Goal: Task Accomplishment & Management: Complete application form

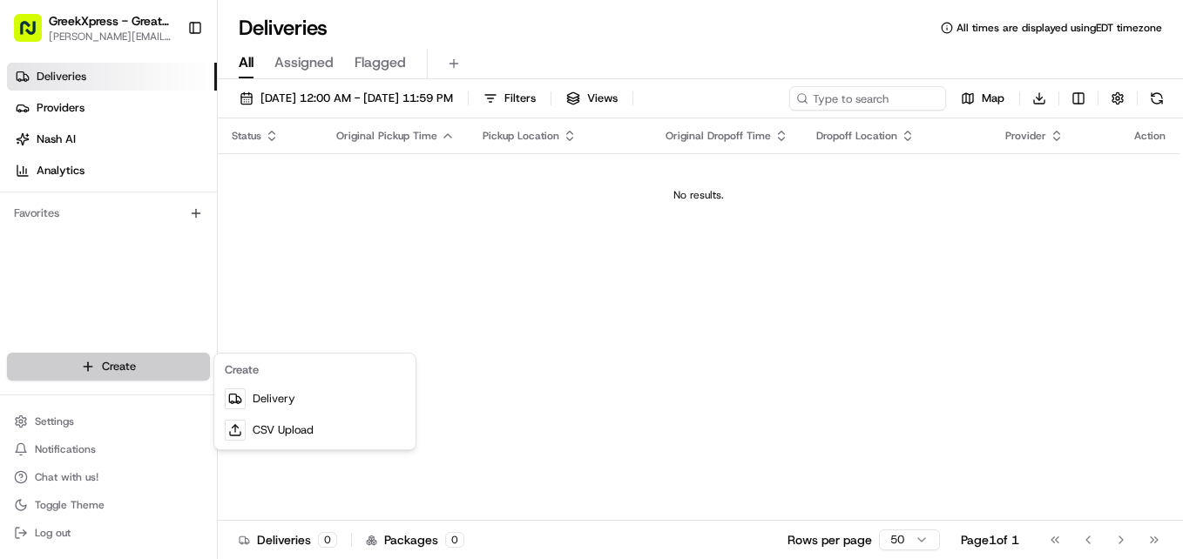
click at [173, 370] on html "GreekXpress - Great Neck [EMAIL_ADDRESS][DOMAIN_NAME] Toggle Sidebar Deliveries…" at bounding box center [591, 279] width 1183 height 559
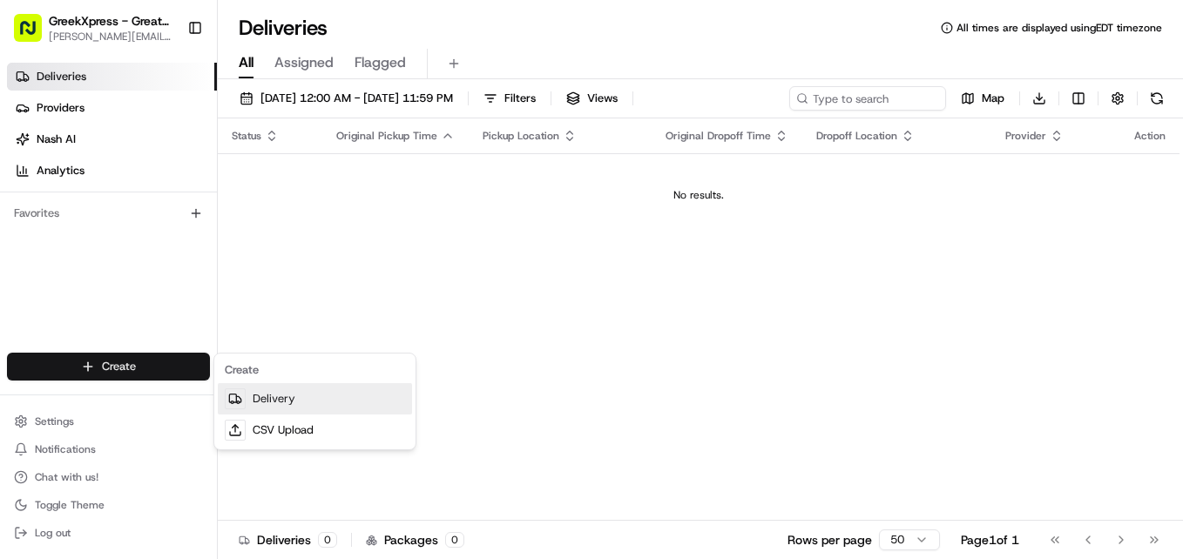
click at [272, 389] on link "Delivery" at bounding box center [315, 398] width 194 height 31
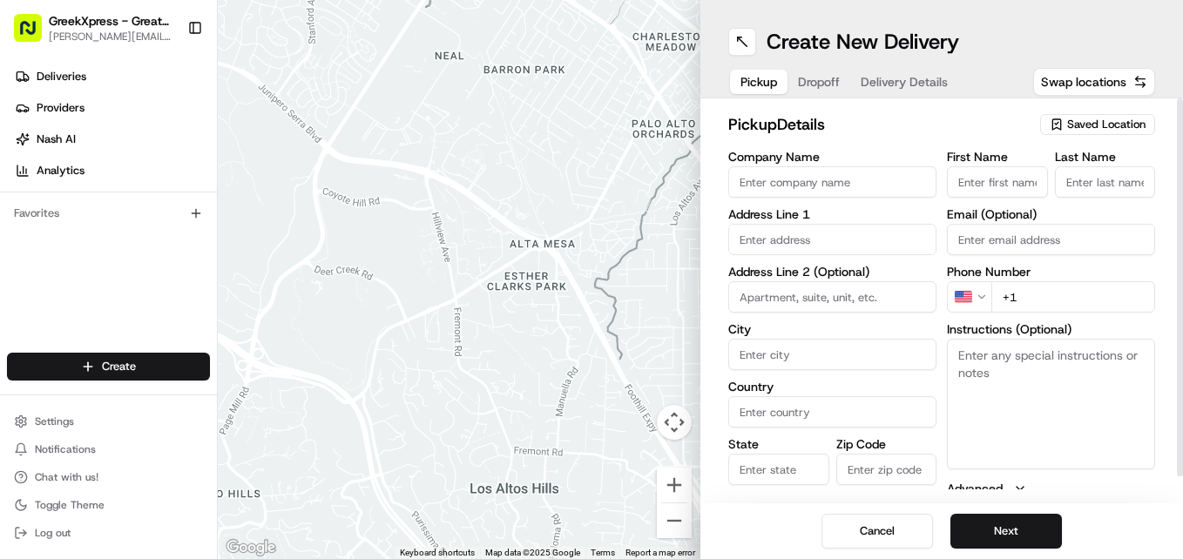
click at [1079, 125] on span "Saved Location" at bounding box center [1106, 125] width 78 height 16
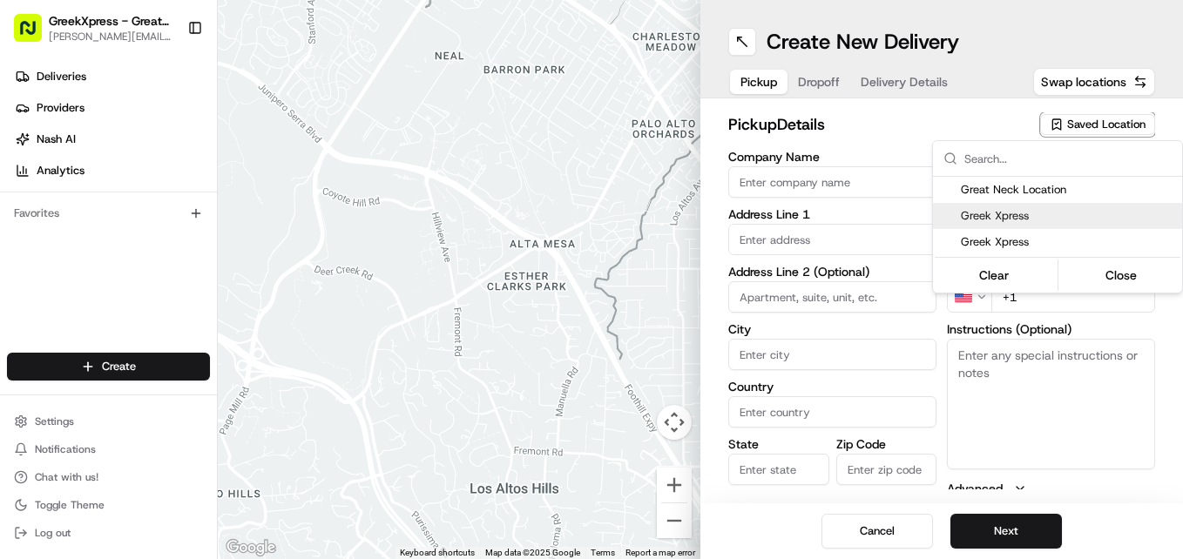
click at [1042, 221] on span "Greek Xpress" at bounding box center [1068, 216] width 214 height 16
type input "Greek Xpress"
type input "[STREET_ADDRESS]"
type input "[GEOGRAPHIC_DATA]"
type input "US"
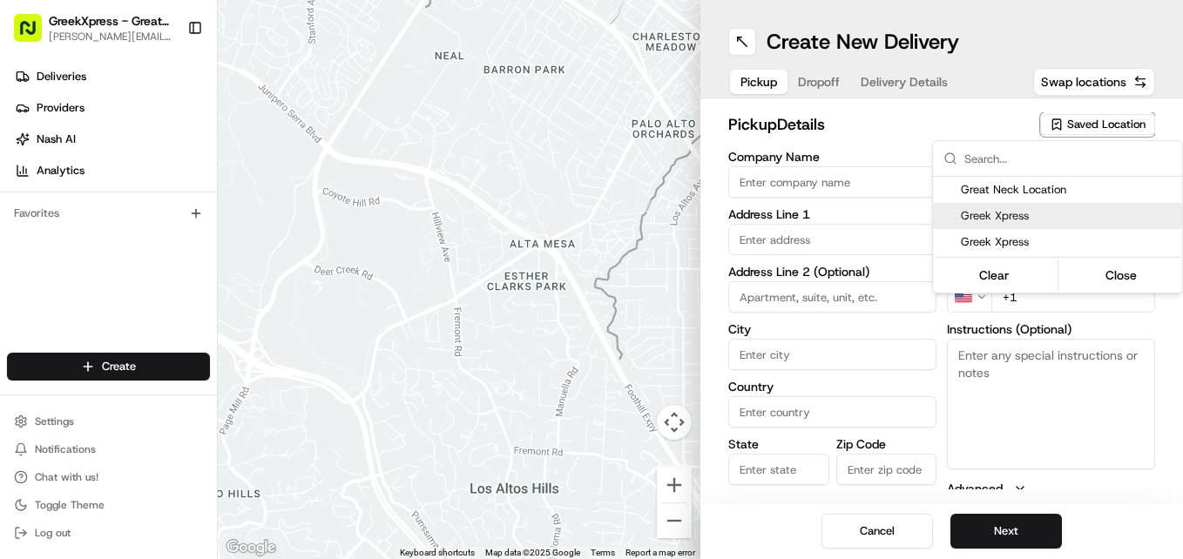
type input "NY"
type input "11021"
type input "[PERSON_NAME]"
type input "Louridas"
type input "[PHONE_NUMBER]"
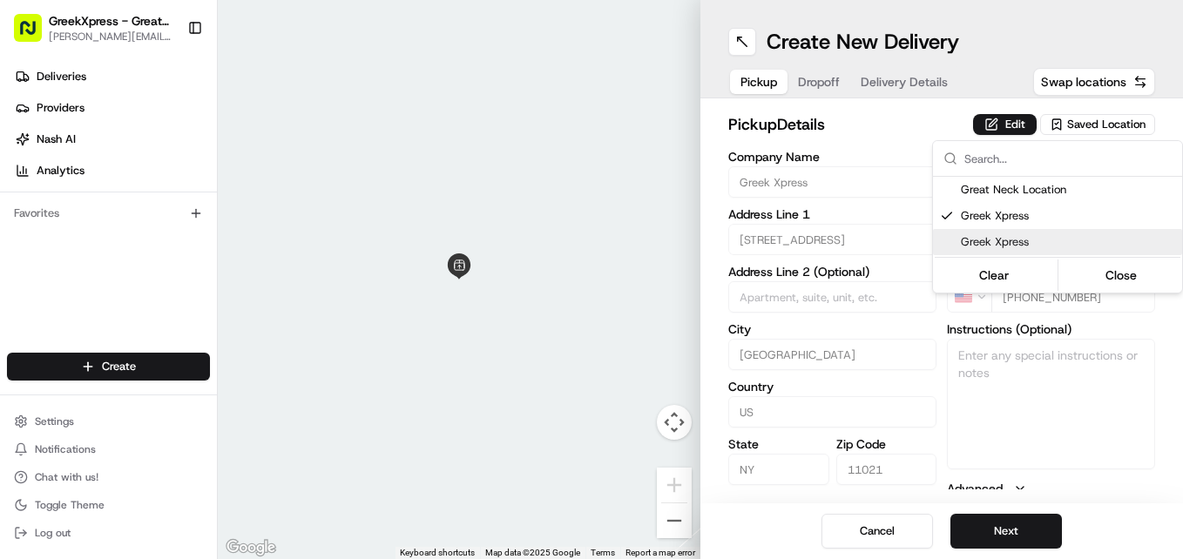
click at [1052, 384] on html "GreekXpress - Great Neck [EMAIL_ADDRESS][DOMAIN_NAME] Toggle Sidebar Deliveries…" at bounding box center [591, 279] width 1183 height 559
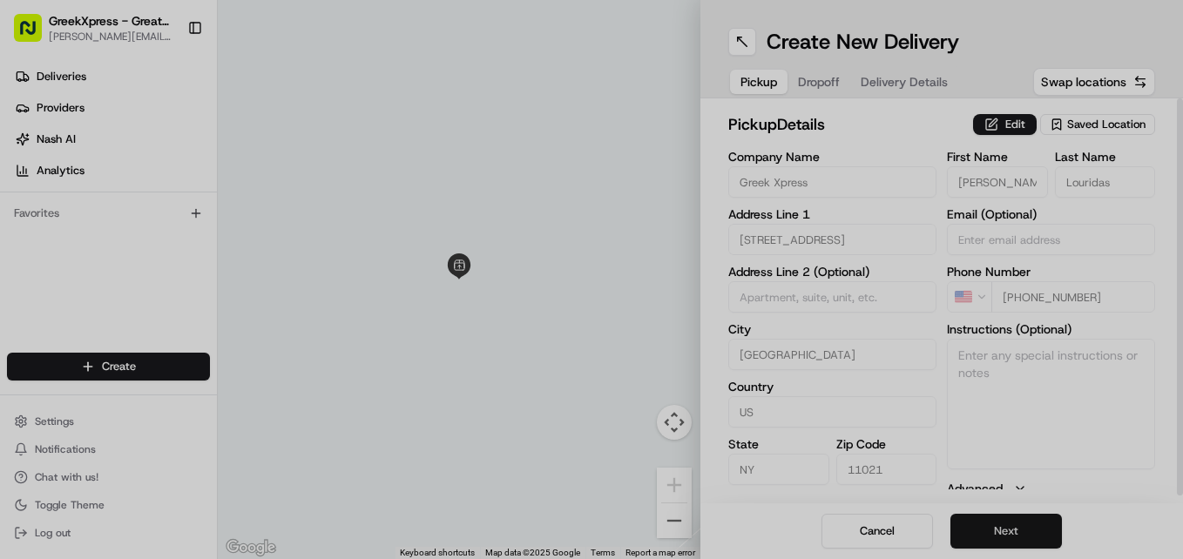
click at [1016, 532] on div at bounding box center [591, 279] width 1183 height 559
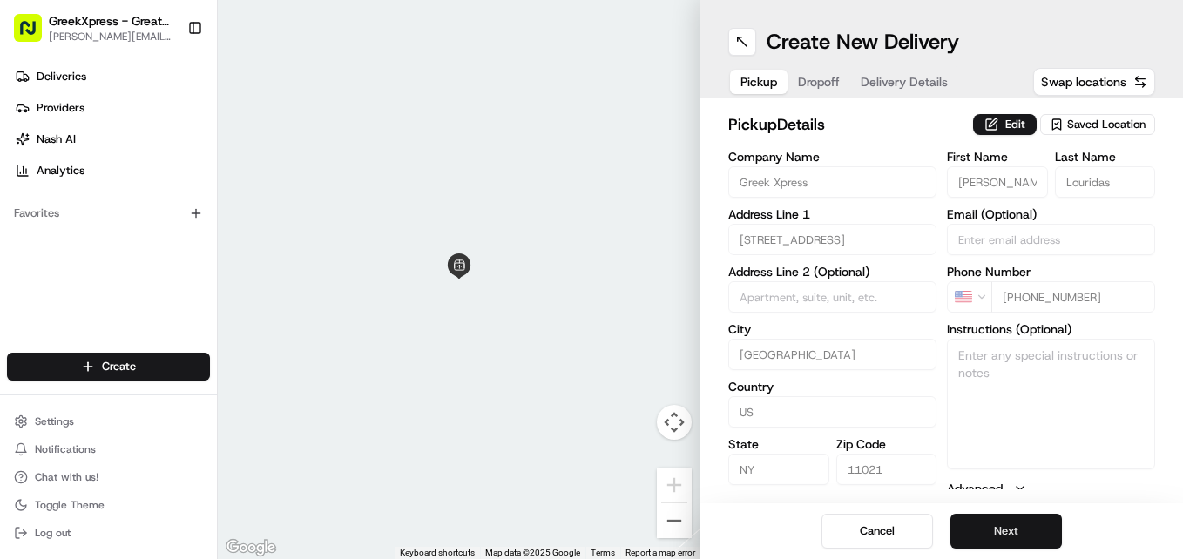
click at [999, 534] on button "Next" at bounding box center [1007, 531] width 112 height 35
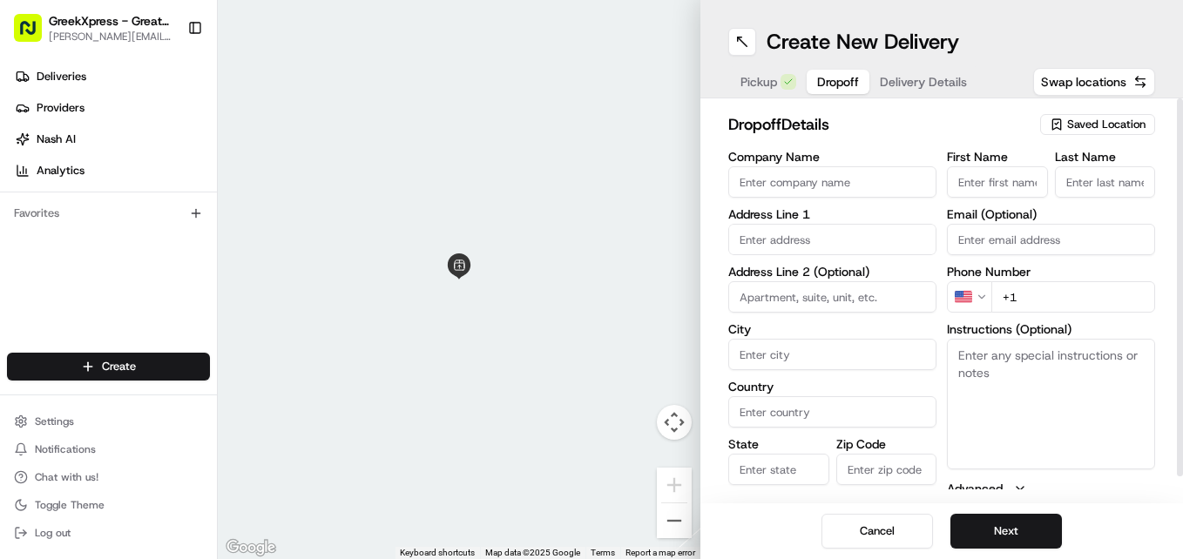
click at [969, 177] on input "First Name" at bounding box center [997, 181] width 101 height 31
type input "[PERSON_NAME]"
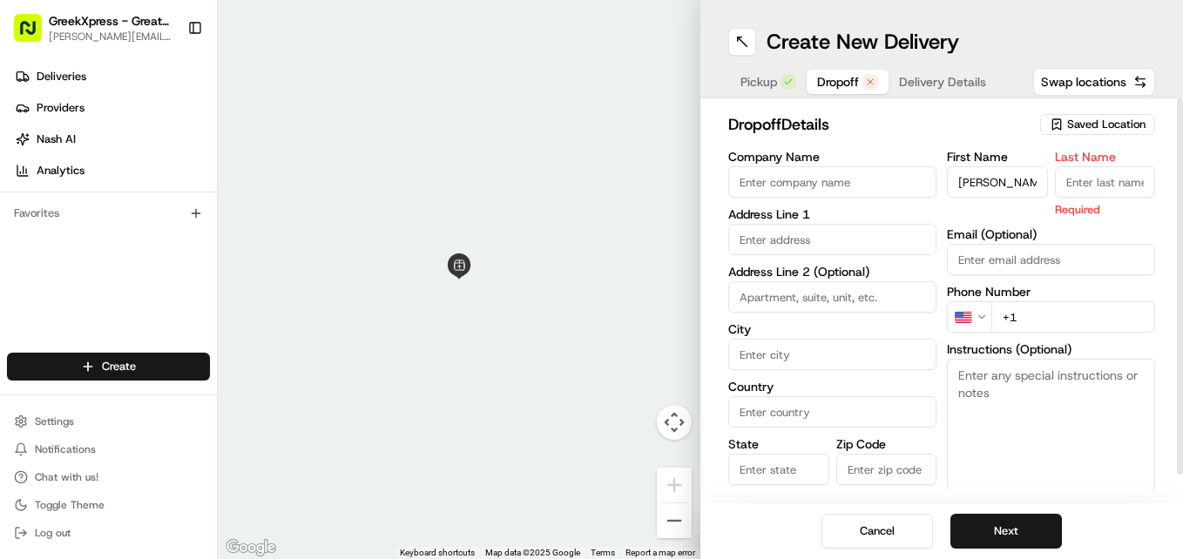
click at [1092, 187] on input "Last Name" at bounding box center [1105, 181] width 101 height 31
type input "s"
type input "S."
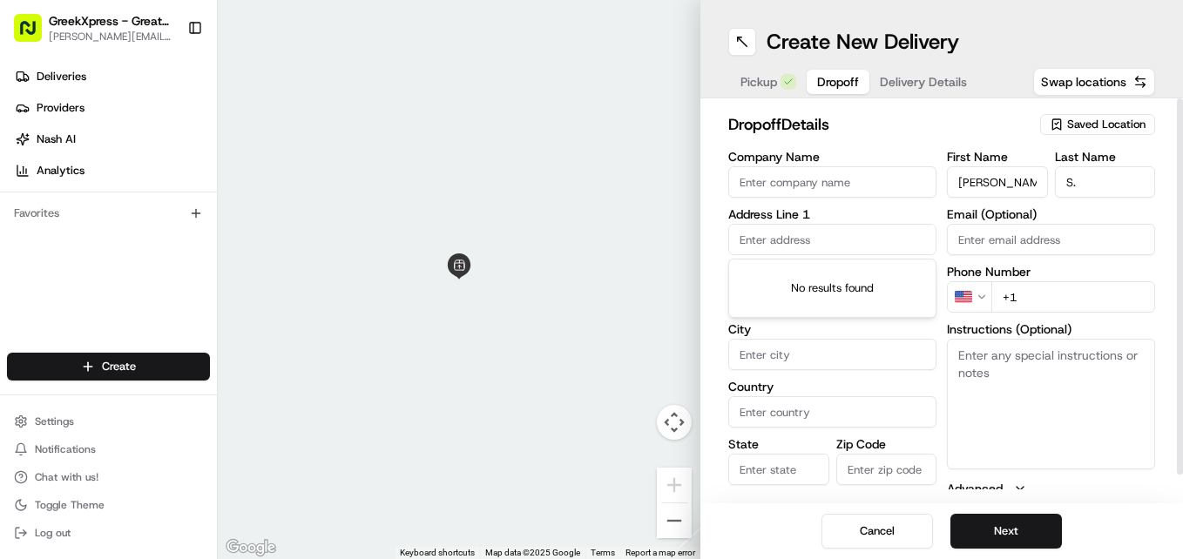
click at [859, 240] on input "text" at bounding box center [832, 239] width 208 height 31
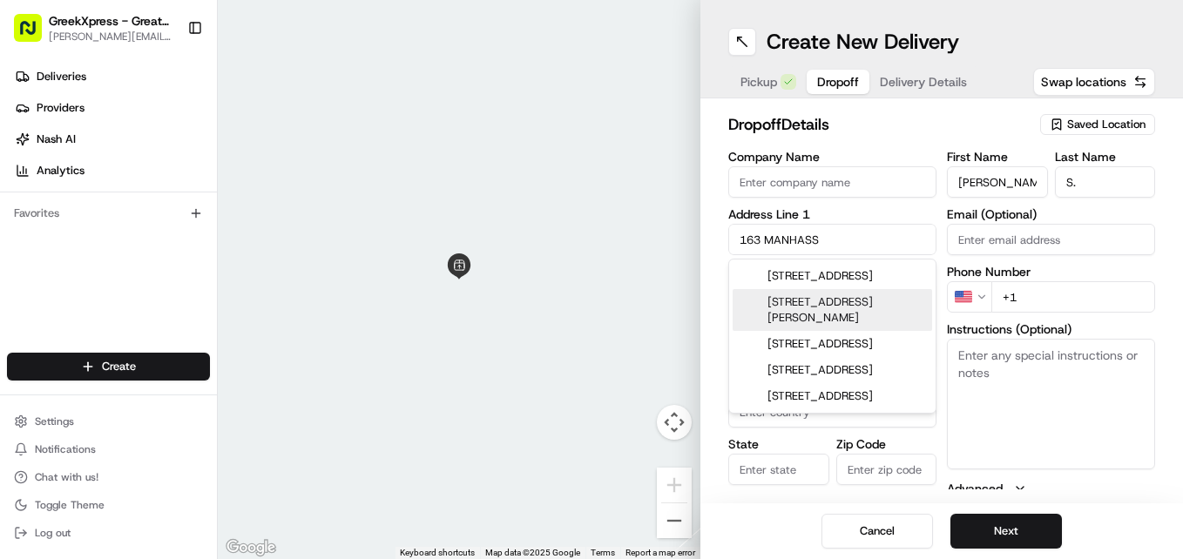
click at [795, 324] on div "[STREET_ADDRESS][PERSON_NAME]" at bounding box center [833, 310] width 200 height 42
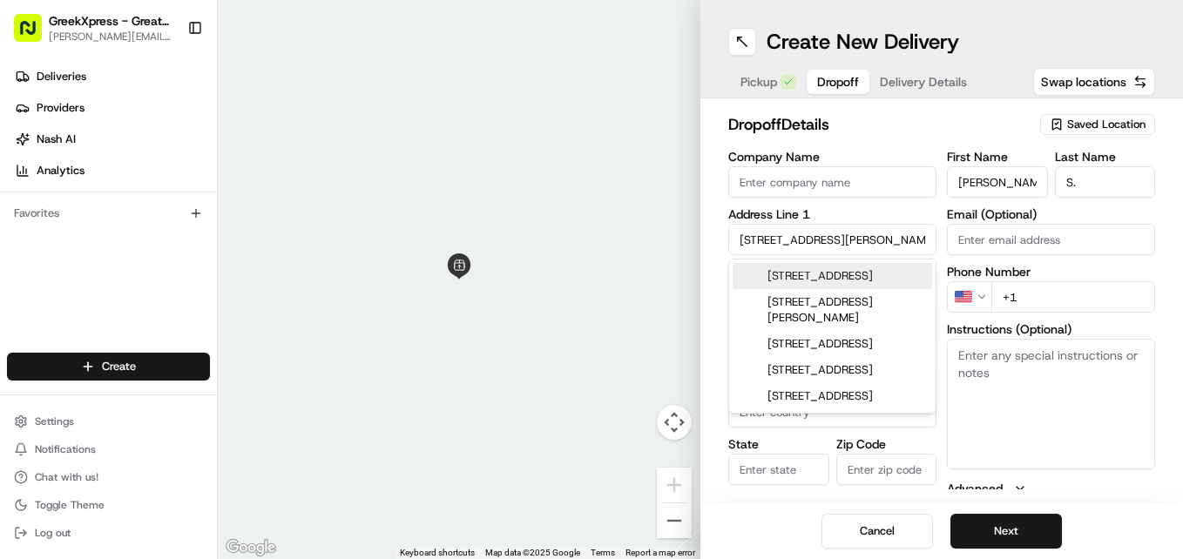
type input "[STREET_ADDRESS][PERSON_NAME]"
type input "Manhasset"
type input "[GEOGRAPHIC_DATA]"
type input "NY"
type input "11030"
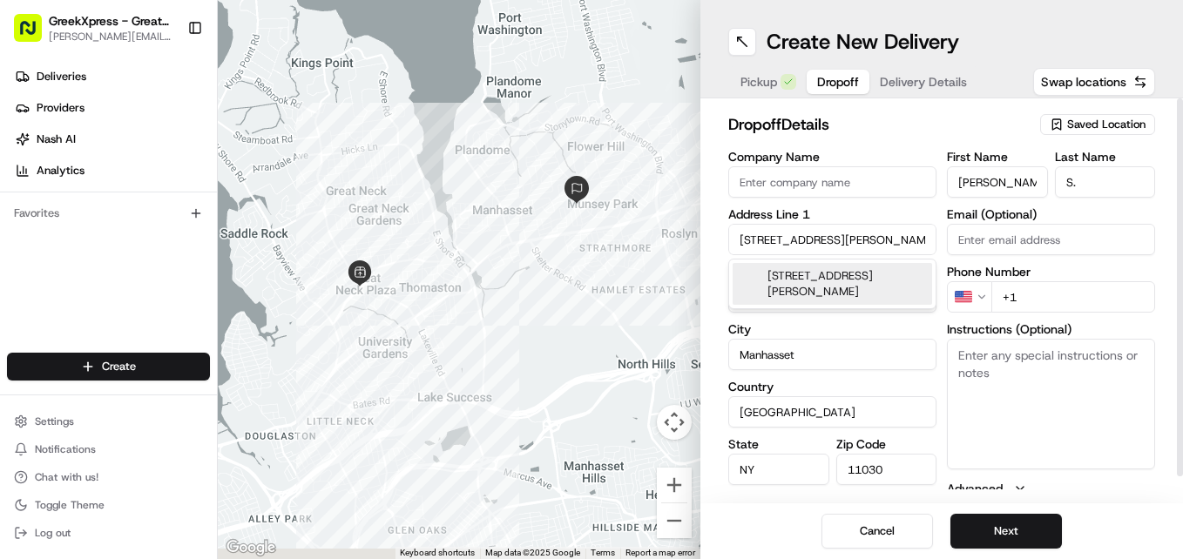
click at [758, 230] on input "[STREET_ADDRESS][PERSON_NAME]" at bounding box center [832, 239] width 208 height 31
click at [763, 243] on input "[STREET_ADDRESS][PERSON_NAME]" at bounding box center [832, 239] width 208 height 31
click at [824, 282] on div "[STREET_ADDRESS][PERSON_NAME]" at bounding box center [833, 284] width 200 height 42
type input "[STREET_ADDRESS][PERSON_NAME]"
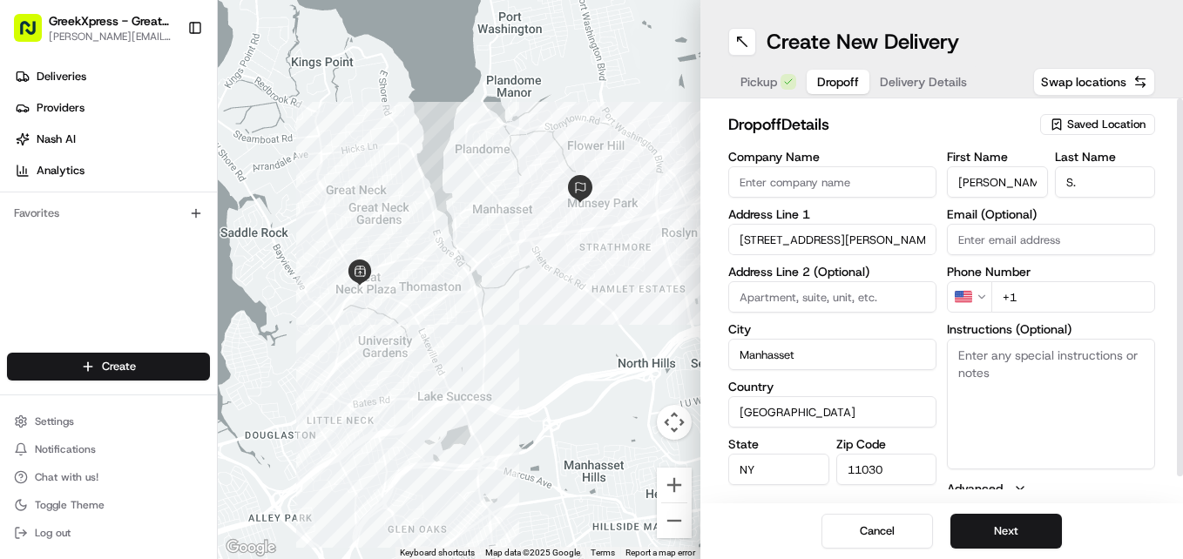
click at [1031, 288] on input "+1" at bounding box center [1073, 296] width 164 height 31
type input "[PHONE_NUMBER]"
click at [1002, 367] on textarea "Instructions (Optional)" at bounding box center [1051, 404] width 208 height 131
drag, startPoint x: 1002, startPoint y: 367, endPoint x: 1024, endPoint y: 409, distance: 47.2
click at [1024, 409] on textarea "Instructions (Optional)" at bounding box center [1051, 404] width 208 height 131
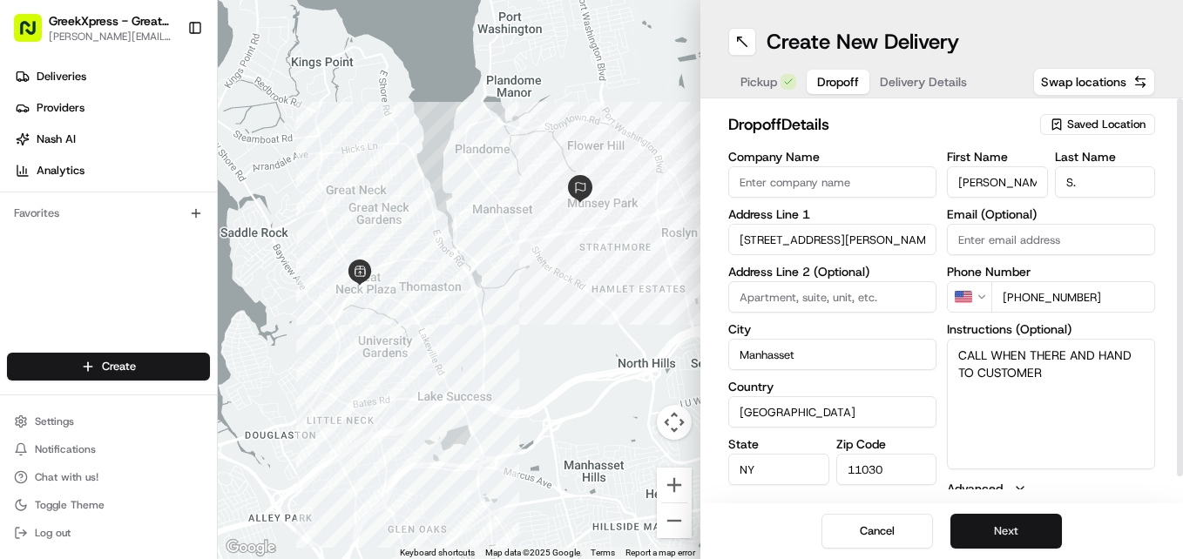
type textarea "CALL WHEN THERE AND HAND TO CUSTOMER"
click at [991, 524] on button "Next" at bounding box center [1007, 531] width 112 height 35
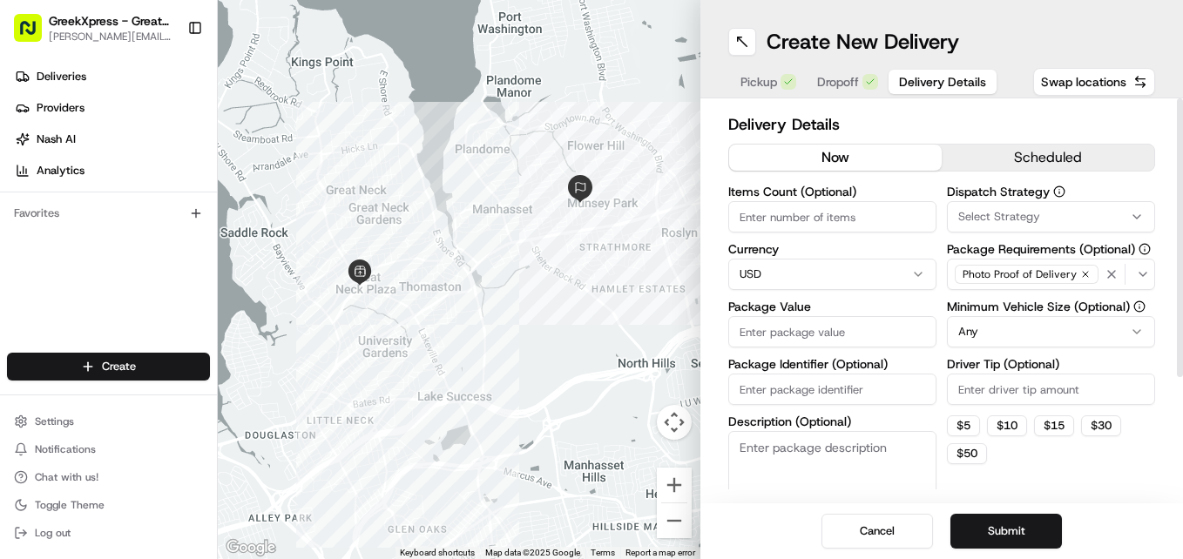
click at [761, 333] on input "Package Value" at bounding box center [832, 331] width 208 height 31
type input "1"
type input "41"
click at [970, 391] on input "Driver Tip (Optional)" at bounding box center [1051, 389] width 208 height 31
type input "5"
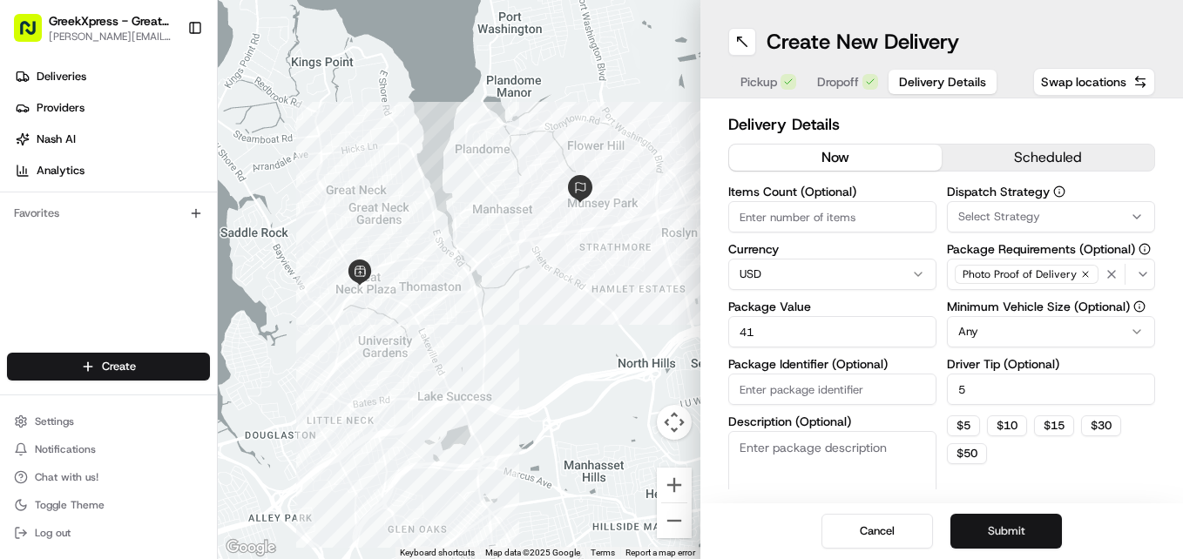
click at [1021, 525] on button "Submit" at bounding box center [1007, 531] width 112 height 35
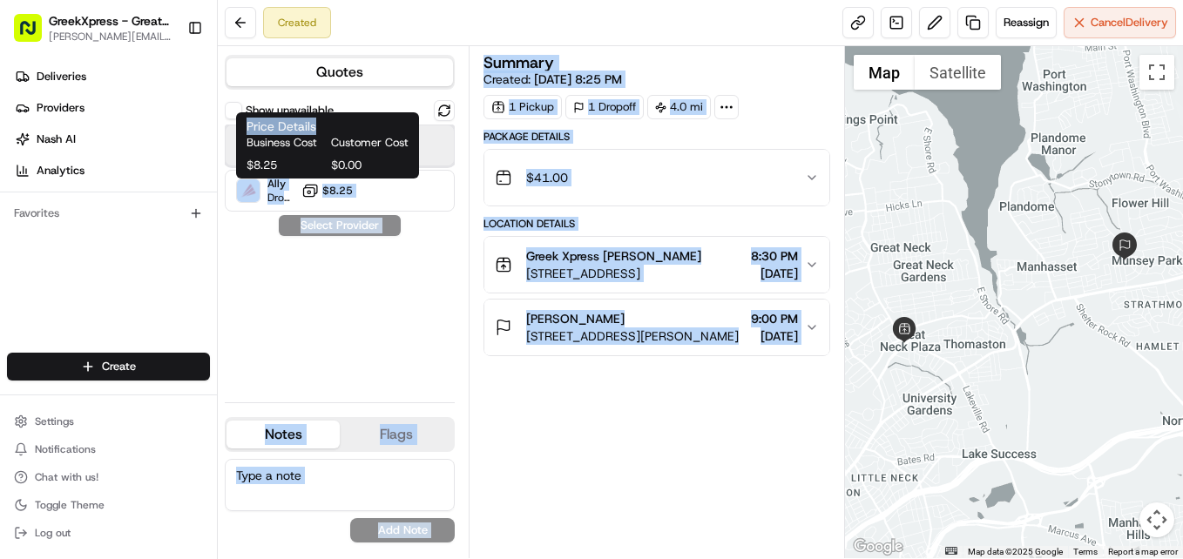
drag, startPoint x: 301, startPoint y: 150, endPoint x: 372, endPoint y: 134, distance: 73.1
click at [372, 134] on body "GreekXpress - Great Neck [EMAIL_ADDRESS][DOMAIN_NAME] Toggle Sidebar Deliveries…" at bounding box center [591, 279] width 1183 height 559
drag, startPoint x: 372, startPoint y: 134, endPoint x: 395, endPoint y: 271, distance: 138.7
click at [395, 271] on div "Show unavailable Uber Dropoff ETA 25 minutes $5.60 Ally Dropoff ETA 7 hours $8.…" at bounding box center [340, 244] width 230 height 288
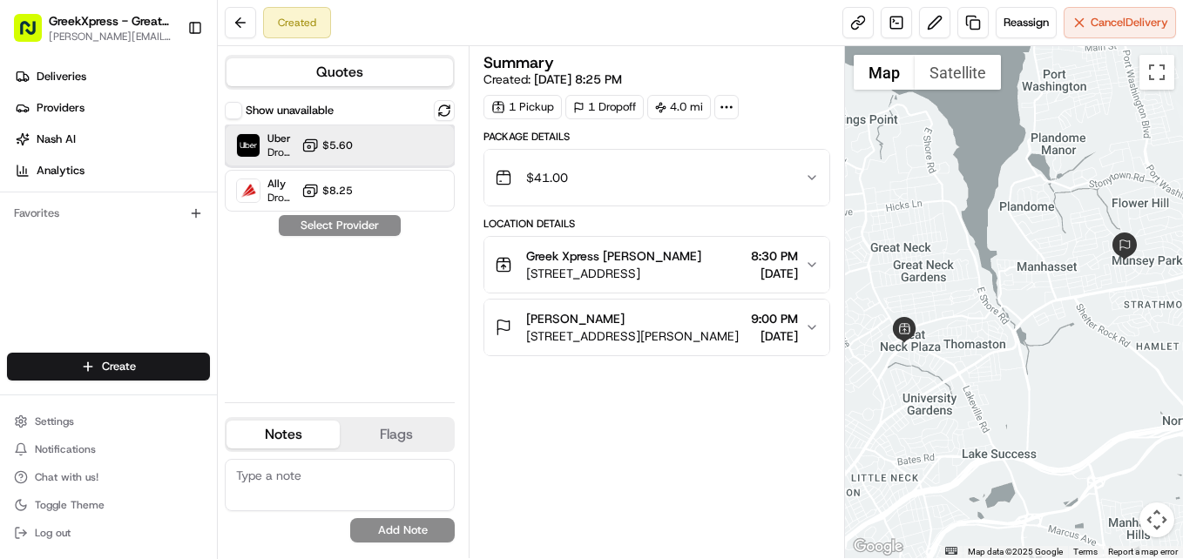
click at [361, 152] on div "Uber Dropoff ETA 25 minutes $5.60" at bounding box center [340, 146] width 230 height 42
click at [351, 225] on button "Assign Provider" at bounding box center [340, 225] width 124 height 21
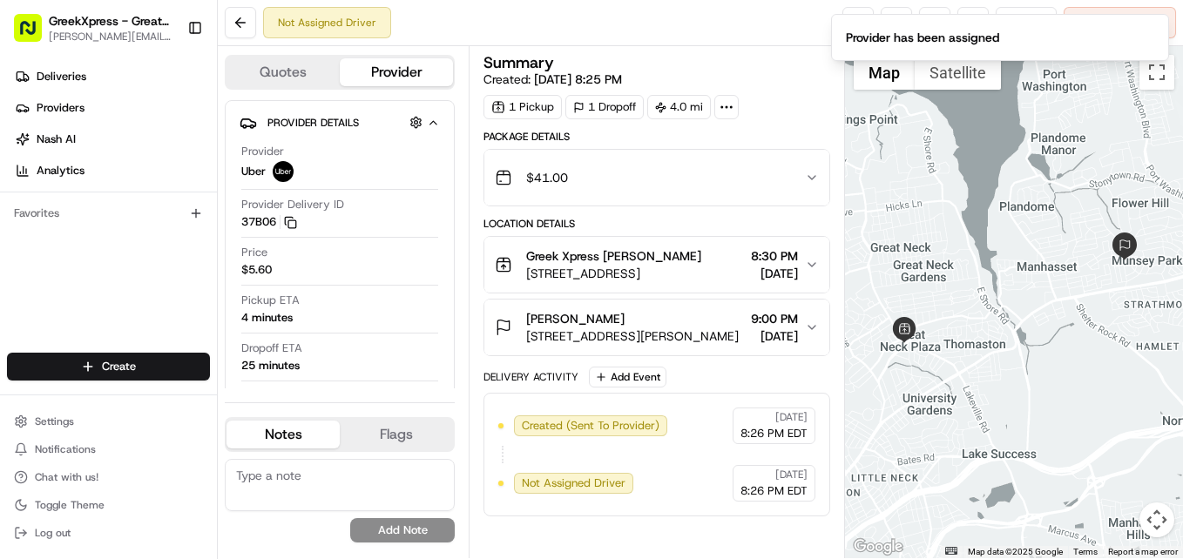
click at [632, 330] on span "[STREET_ADDRESS][PERSON_NAME]" at bounding box center [632, 336] width 213 height 17
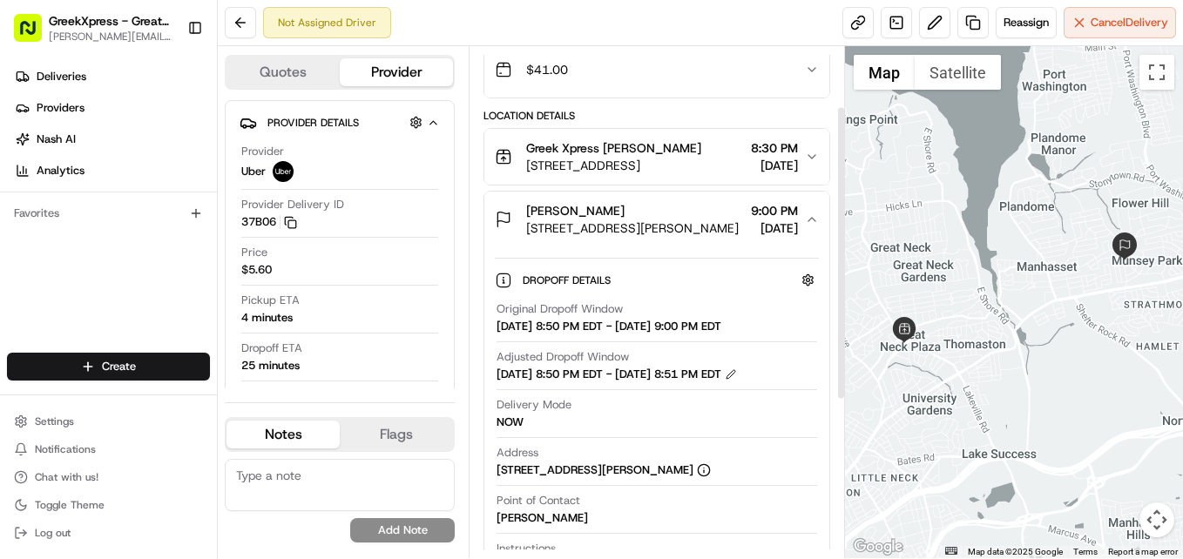
scroll to position [109, 0]
click at [64, 74] on span "Deliveries" at bounding box center [62, 77] width 50 height 16
